Goal: Task Accomplishment & Management: Complete application form

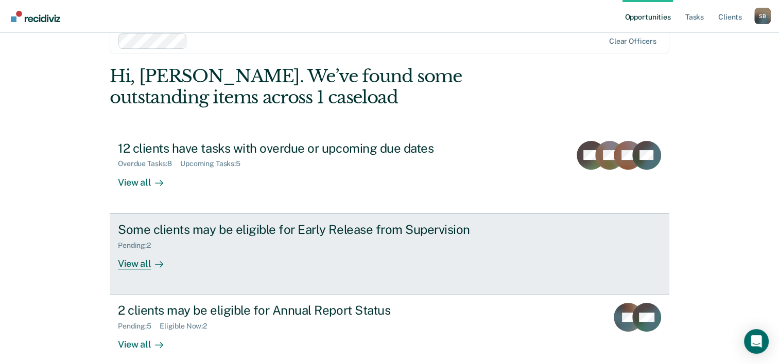
scroll to position [31, 0]
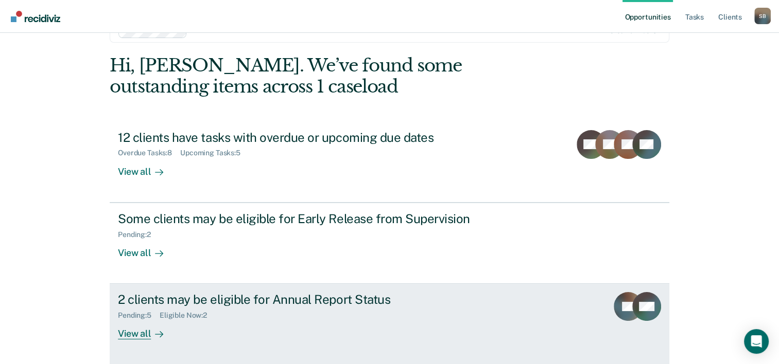
click at [178, 306] on div "2 clients may be eligible for Annual Report Status" at bounding box center [298, 299] width 361 height 15
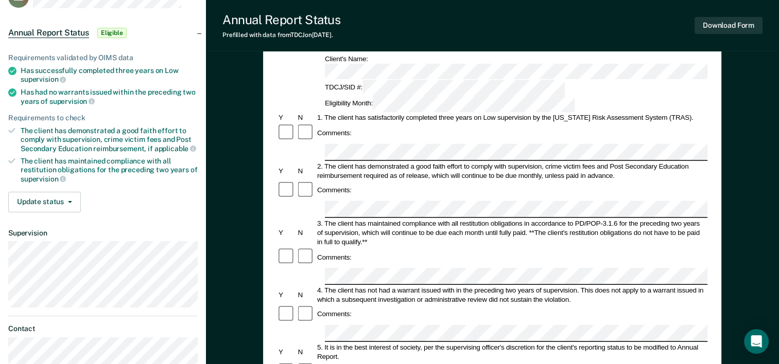
scroll to position [103, 0]
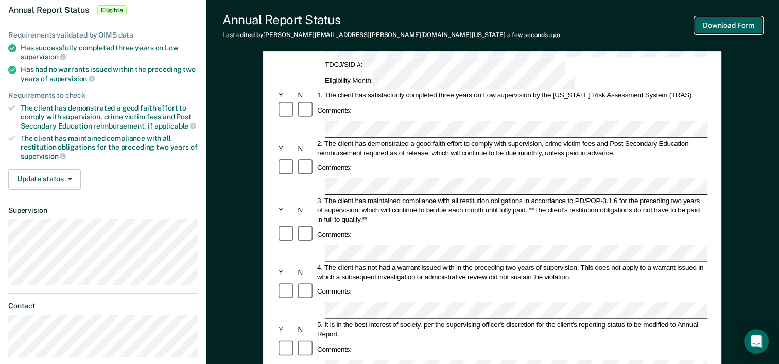
click at [727, 25] on button "Download Form" at bounding box center [728, 25] width 68 height 17
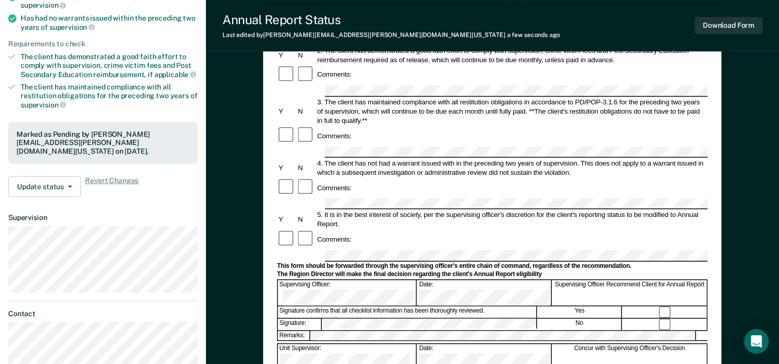
scroll to position [0, 0]
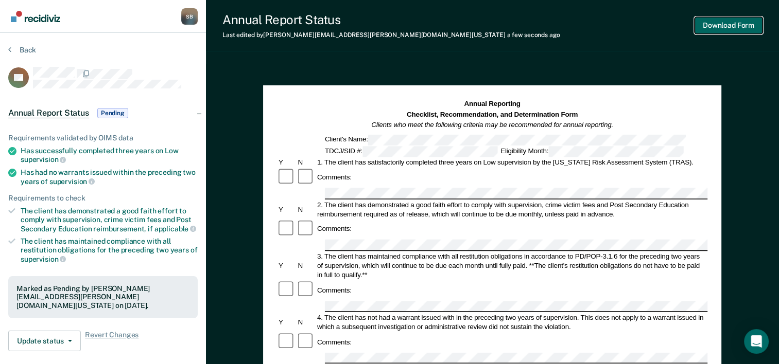
click at [723, 26] on button "Download Form" at bounding box center [728, 25] width 68 height 17
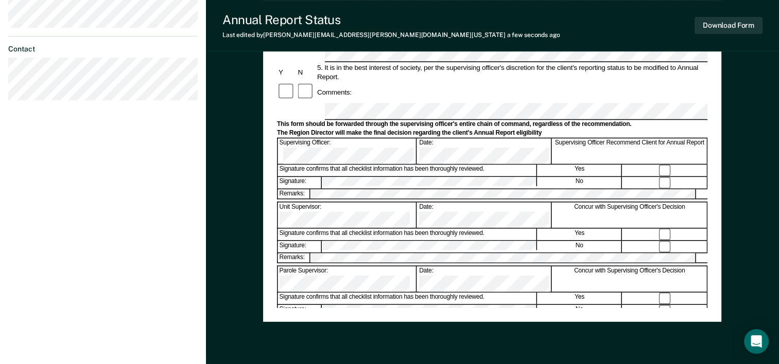
scroll to position [206, 0]
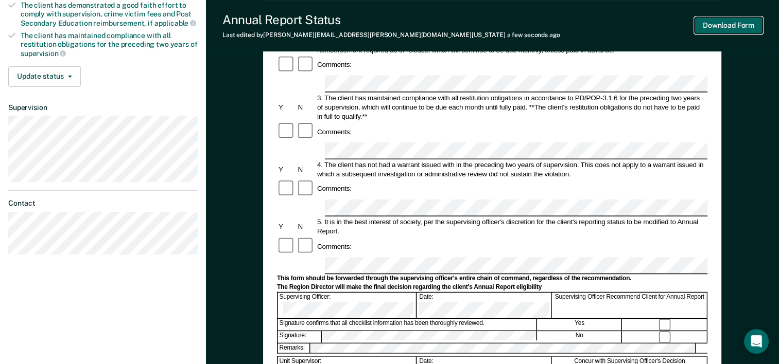
click at [725, 27] on button "Download Form" at bounding box center [728, 25] width 68 height 17
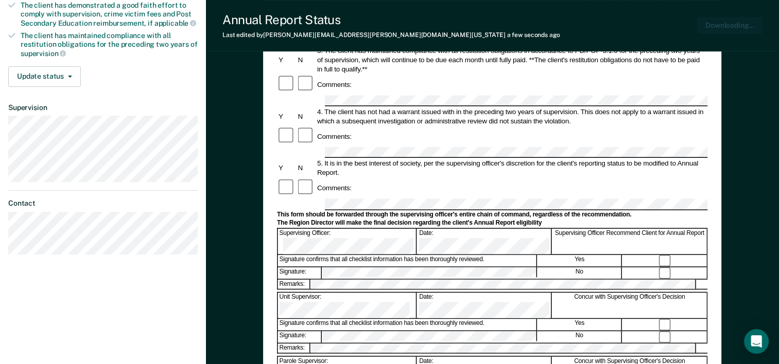
scroll to position [0, 0]
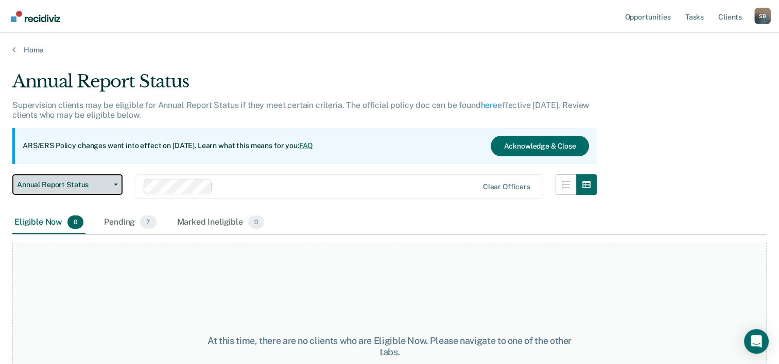
click at [115, 185] on icon "button" at bounding box center [116, 185] width 4 height 2
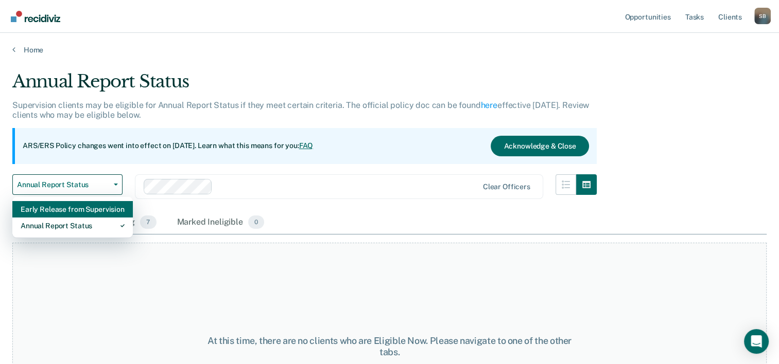
click at [100, 208] on div "Early Release from Supervision" at bounding box center [73, 209] width 104 height 16
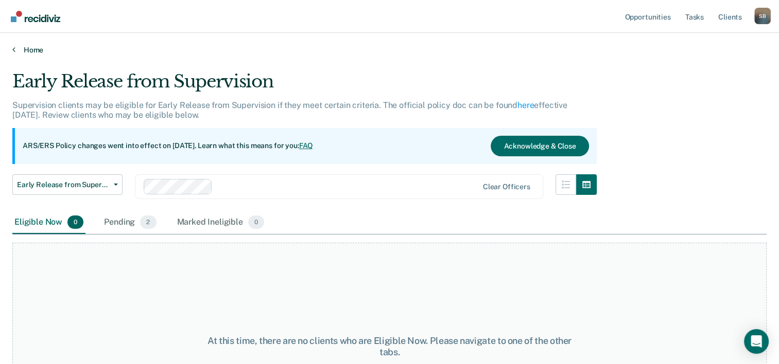
click at [13, 49] on icon at bounding box center [13, 49] width 3 height 8
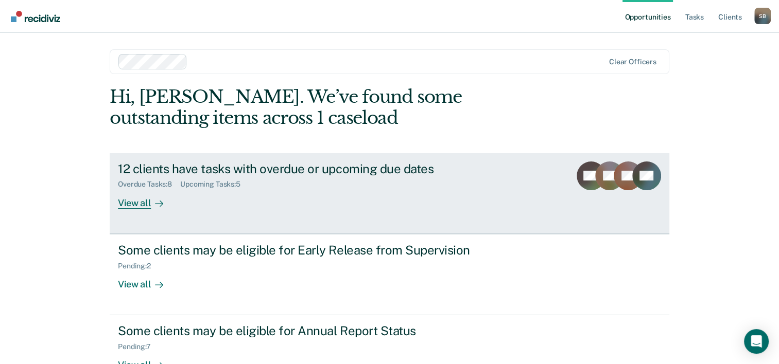
click at [160, 202] on icon at bounding box center [159, 204] width 8 height 8
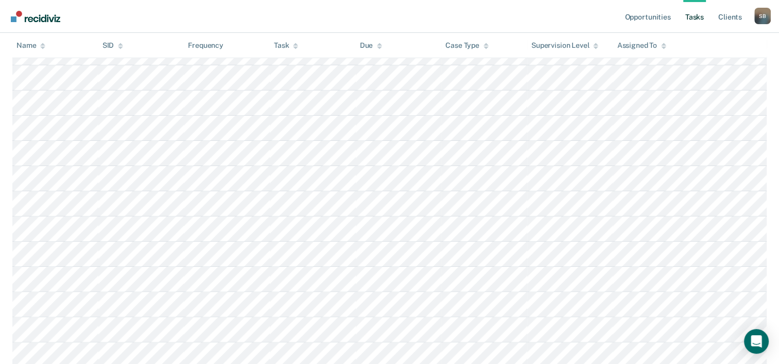
scroll to position [250, 0]
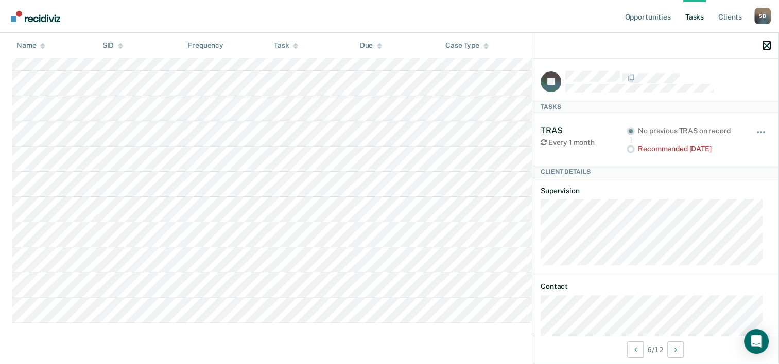
click at [764, 45] on icon "button" at bounding box center [766, 45] width 7 height 7
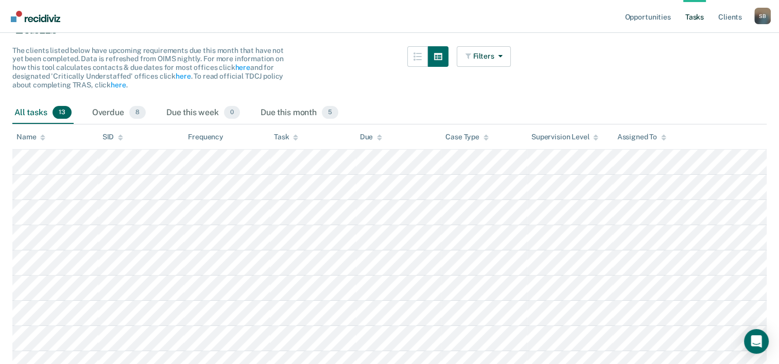
scroll to position [44, 0]
